Goal: Task Accomplishment & Management: Manage account settings

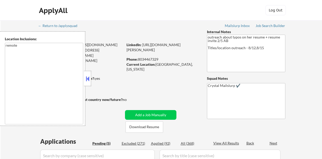
select select ""pending""
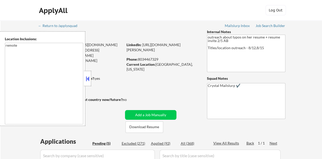
click at [90, 81] on button at bounding box center [88, 79] width 6 height 8
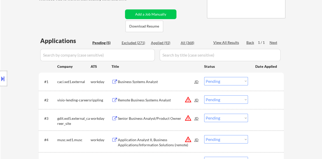
scroll to position [102, 0]
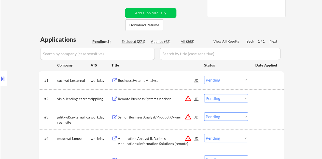
click at [133, 80] on div "Business Systems Analyst" at bounding box center [156, 80] width 77 height 5
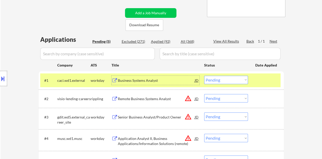
click at [231, 77] on select "Choose an option... Pending Applied Excluded (Questions) Excluded (Expired) Exc…" at bounding box center [226, 79] width 44 height 8
click at [204, 75] on select "Choose an option... Pending Applied Excluded (Questions) Excluded (Expired) Exc…" at bounding box center [226, 79] width 44 height 8
select select ""pending""
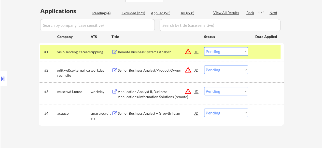
scroll to position [153, 0]
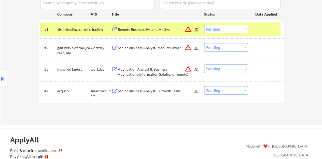
click at [258, 35] on div "#1 visio-lending-careers rippling Remote Business Systems Analyst JD warning_am…" at bounding box center [160, 29] width 240 height 14
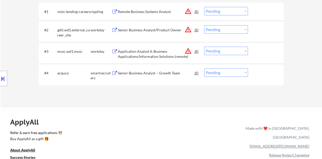
scroll to position [178, 0]
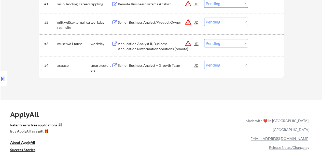
click at [156, 65] on div "Senior Business Analyst – Growth Team" at bounding box center [156, 65] width 77 height 5
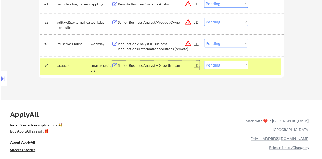
click at [209, 63] on select "Choose an option... Pending Applied Excluded (Questions) Excluded (Expired) Exc…" at bounding box center [226, 64] width 44 height 8
select select ""applied""
click at [204, 60] on select "Choose an option... Pending Applied Excluded (Questions) Excluded (Expired) Exc…" at bounding box center [226, 64] width 44 height 8
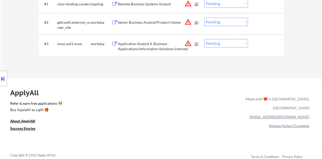
scroll to position [127, 0]
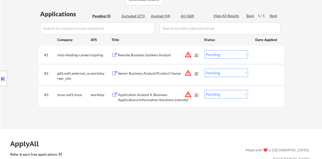
click at [196, 54] on div "JD" at bounding box center [196, 54] width 5 height 9
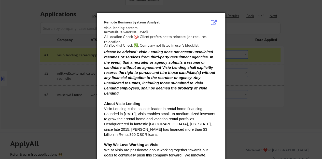
click at [73, 82] on div at bounding box center [161, 79] width 322 height 159
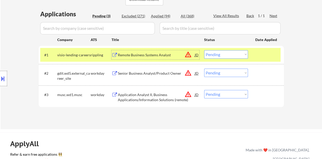
click at [153, 55] on div "Remote Business Systems Analyst" at bounding box center [156, 54] width 77 height 5
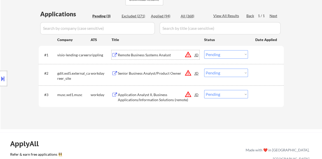
click at [265, 57] on div at bounding box center [266, 54] width 22 height 9
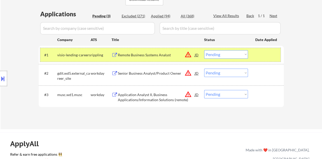
click at [239, 56] on select "Choose an option... Pending Applied Excluded (Questions) Excluded (Expired) Exc…" at bounding box center [226, 54] width 44 height 8
click at [204, 50] on select "Choose an option... Pending Applied Excluded (Questions) Excluded (Expired) Exc…" at bounding box center [226, 54] width 44 height 8
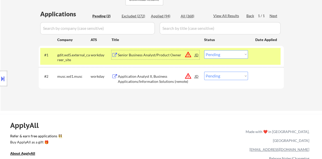
click at [161, 53] on div "Senior Business Analyst/Product Owner" at bounding box center [156, 54] width 77 height 5
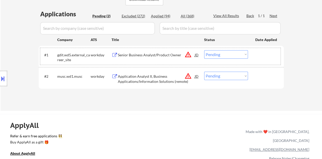
click at [261, 52] on div at bounding box center [266, 54] width 22 height 9
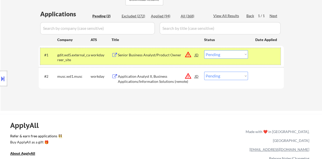
click at [224, 51] on select "Choose an option... Pending Applied Excluded (Questions) Excluded (Expired) Exc…" at bounding box center [226, 54] width 44 height 8
click at [204, 50] on select "Choose an option... Pending Applied Excluded (Questions) Excluded (Expired) Exc…" at bounding box center [226, 54] width 44 height 8
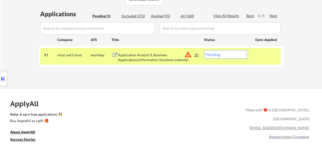
click at [148, 60] on div "Application Analyst II, Business Applications/Information Solutions (remote)" at bounding box center [156, 57] width 77 height 10
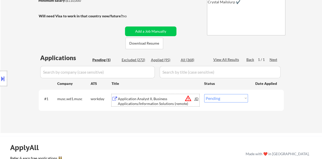
scroll to position [102, 0]
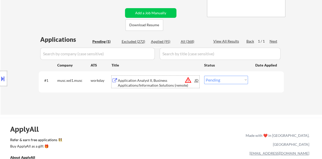
click at [241, 81] on select "Choose an option... Pending Applied Excluded (Questions) Excluded (Expired) Exc…" at bounding box center [226, 79] width 44 height 8
select select ""excluded__bad_match_""
click at [204, 75] on select "Choose an option... Pending Applied Excluded (Questions) Excluded (Expired) Exc…" at bounding box center [226, 79] width 44 height 8
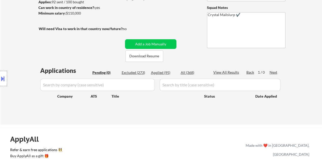
scroll to position [51, 0]
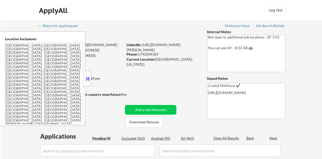
select select ""pending""
click at [87, 75] on button at bounding box center [88, 79] width 6 height 8
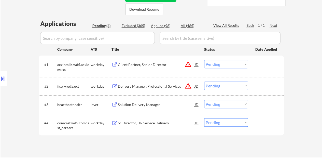
scroll to position [127, 0]
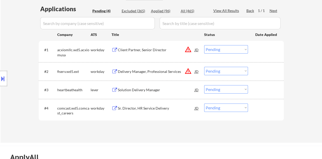
click at [151, 87] on div "Solution Delivery Manager" at bounding box center [156, 89] width 77 height 5
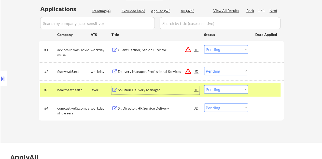
click at [270, 94] on div "#3 heartbeathealth lever Solution Delivery Manager JD Choose an option... Pendi…" at bounding box center [160, 90] width 240 height 14
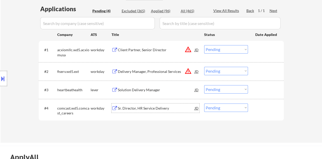
click at [157, 108] on div "Sr. Director, HR Service Delivery" at bounding box center [156, 107] width 77 height 5
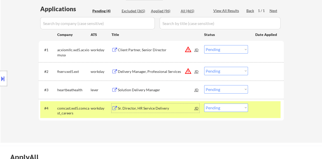
click at [258, 115] on div "#4 comcast.wd5.comcast_careers workday Sr. Director, HR Service Delivery JD Cho…" at bounding box center [160, 109] width 240 height 17
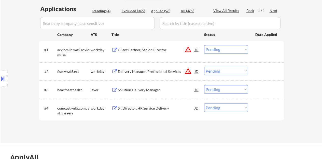
click at [139, 50] on div "Client Partner, Senior Director" at bounding box center [156, 49] width 77 height 5
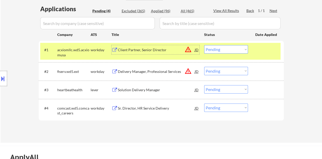
click at [225, 47] on select "Choose an option... Pending Applied Excluded (Questions) Excluded (Expired) Exc…" at bounding box center [226, 49] width 44 height 8
click at [204, 45] on select "Choose an option... Pending Applied Excluded (Questions) Excluded (Expired) Exc…" at bounding box center [226, 49] width 44 height 8
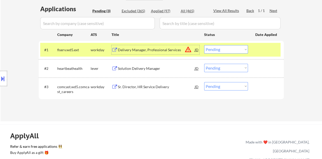
click at [152, 50] on div "Delivery Manager, Professional Services" at bounding box center [156, 49] width 77 height 5
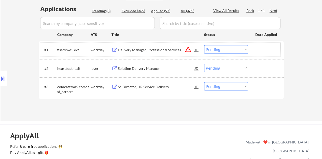
click at [272, 50] on div at bounding box center [266, 49] width 22 height 9
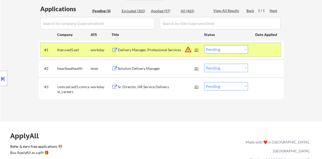
click at [218, 45] on select "Choose an option... Pending Applied Excluded (Questions) Excluded (Expired) Exc…" at bounding box center [226, 49] width 44 height 8
click at [204, 45] on select "Choose an option... Pending Applied Excluded (Questions) Excluded (Expired) Exc…" at bounding box center [226, 49] width 44 height 8
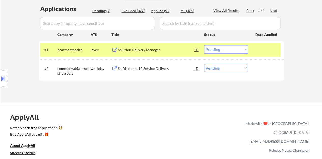
click at [145, 50] on div "Solution Delivery Manager" at bounding box center [156, 49] width 77 height 5
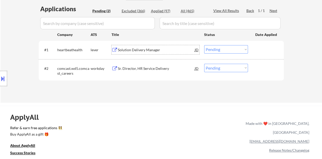
click at [210, 48] on select "Choose an option... Pending Applied Excluded (Questions) Excluded (Expired) Exc…" at bounding box center [226, 49] width 44 height 8
click at [204, 45] on select "Choose an option... Pending Applied Excluded (Questions) Excluded (Expired) Exc…" at bounding box center [226, 49] width 44 height 8
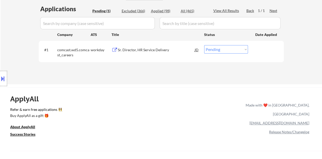
click at [141, 51] on div "Sr. Director, HR Service Delivery" at bounding box center [156, 49] width 77 height 5
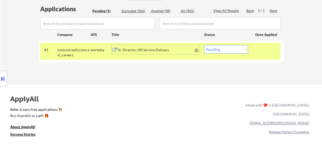
click at [235, 49] on select "Choose an option... Pending Applied Excluded (Questions) Excluded (Expired) Exc…" at bounding box center [226, 49] width 44 height 8
select select ""excluded__bad_match_""
click at [204, 45] on select "Choose an option... Pending Applied Excluded (Questions) Excluded (Expired) Exc…" at bounding box center [226, 49] width 44 height 8
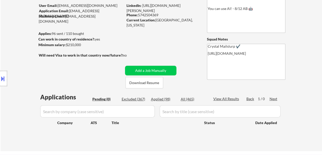
scroll to position [51, 0]
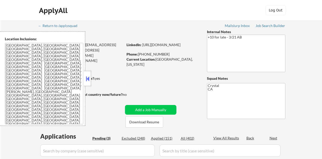
select select ""pending""
click at [83, 77] on div "Location Inclusions: San Francisco, CA Daly City, CA South San Francisco, CA Br…" at bounding box center [42, 78] width 85 height 94
click at [87, 78] on button at bounding box center [88, 79] width 6 height 8
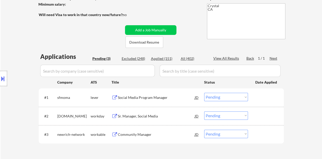
scroll to position [127, 0]
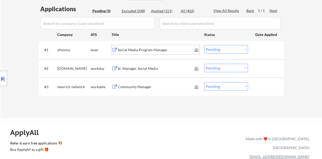
click at [138, 49] on div "Social Media Program Manager" at bounding box center [156, 49] width 77 height 5
